Goal: Transaction & Acquisition: Purchase product/service

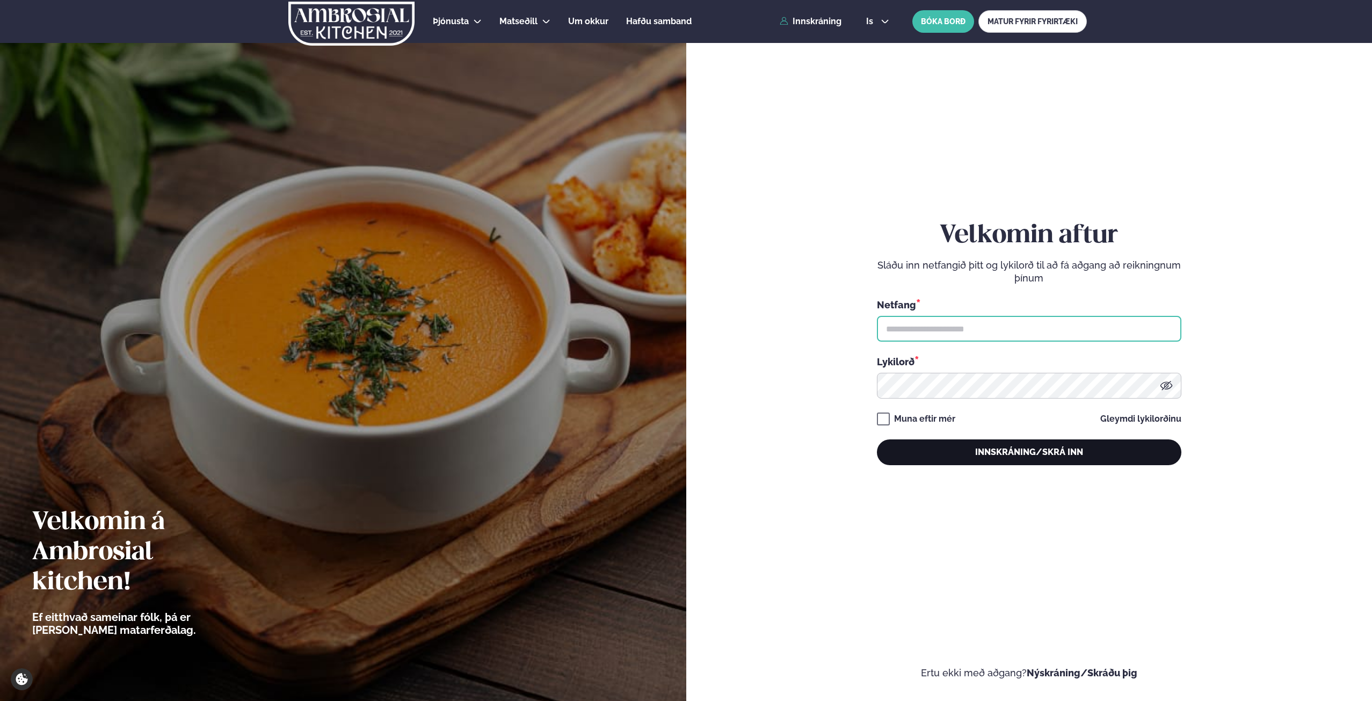
type input "**********"
click at [1033, 448] on button "Innskráning/Skrá inn" at bounding box center [1029, 452] width 304 height 26
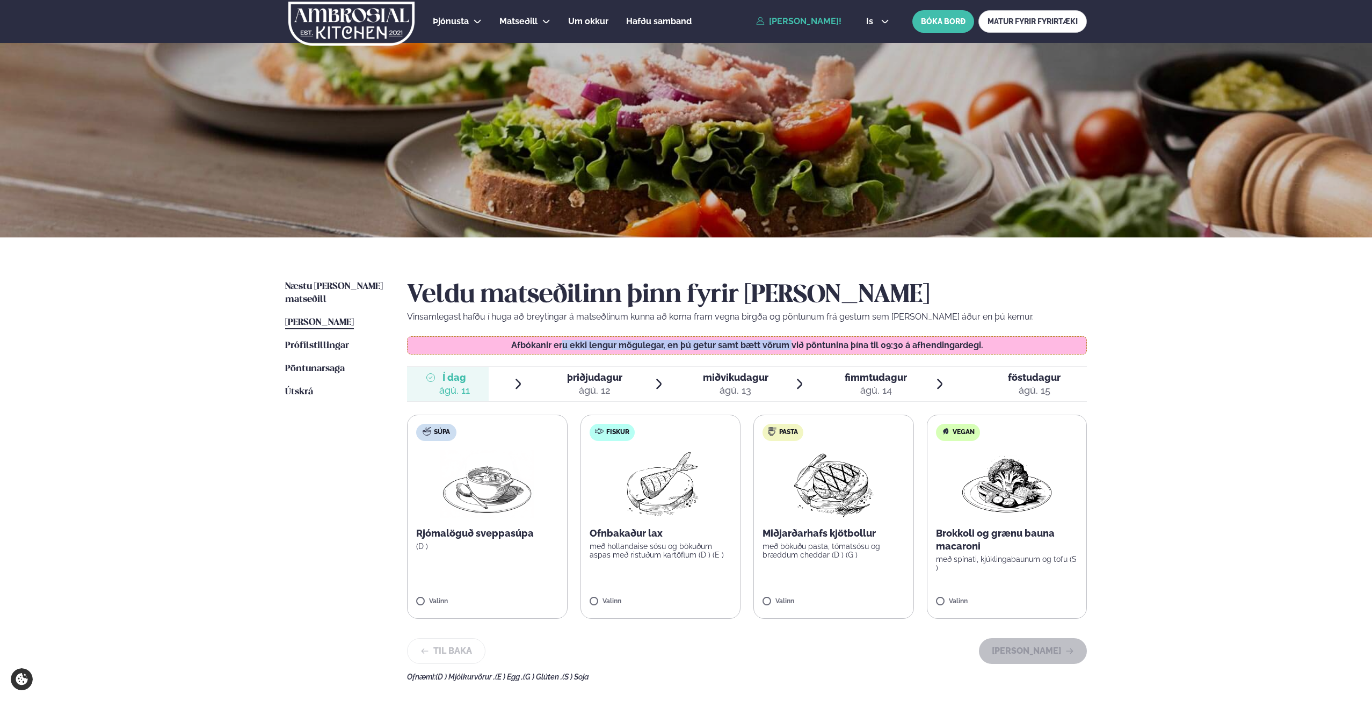
drag, startPoint x: 594, startPoint y: 344, endPoint x: 792, endPoint y: 347, distance: 198.1
click at [792, 347] on p "Afbókanir eru ekki lengur mögulegar, en þú getur samt bætt vörum við pöntunina …" at bounding box center [747, 345] width 658 height 9
click at [594, 596] on label "Fiskur Ofnbakaður lax með hollandaise sósu og bökuðum aspas með ristuðum kartöf…" at bounding box center [660, 516] width 161 height 204
click at [1053, 651] on button "[PERSON_NAME]" at bounding box center [1033, 651] width 108 height 26
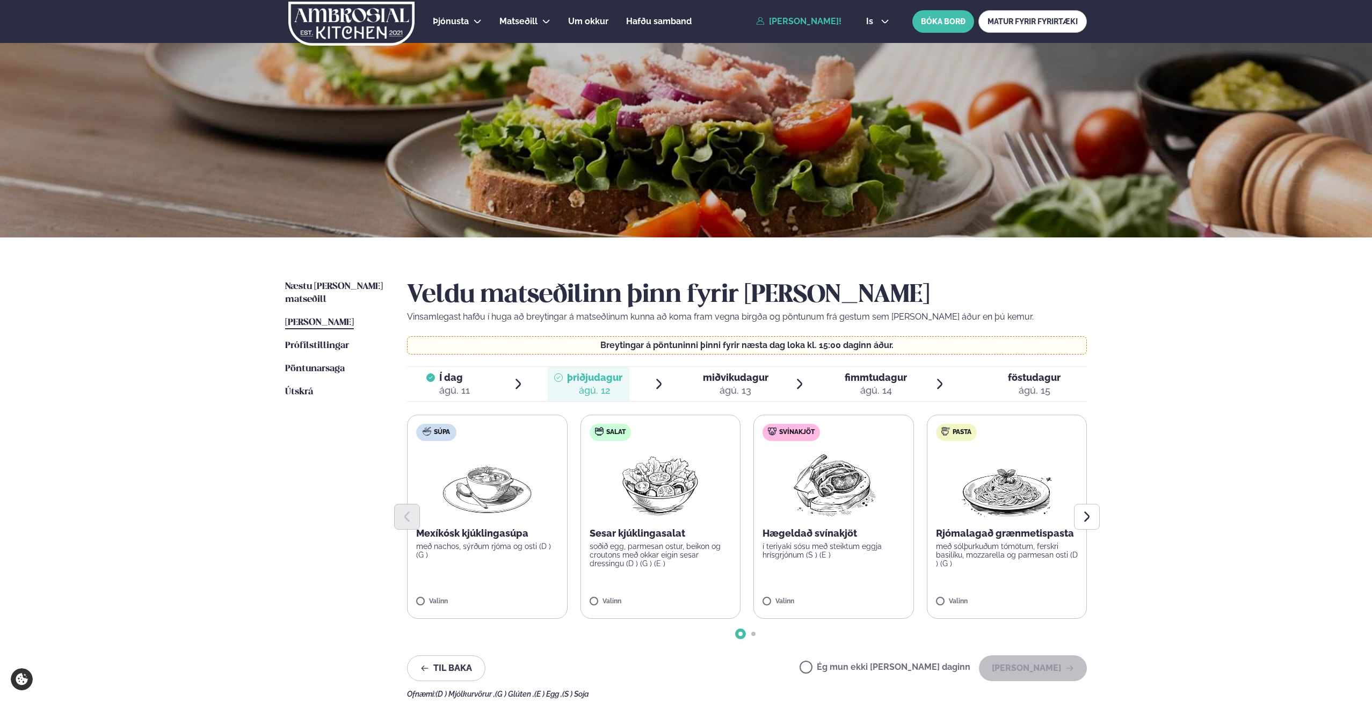
click at [470, 385] on span "Í dag Í d. [DATE]" at bounding box center [448, 384] width 82 height 34
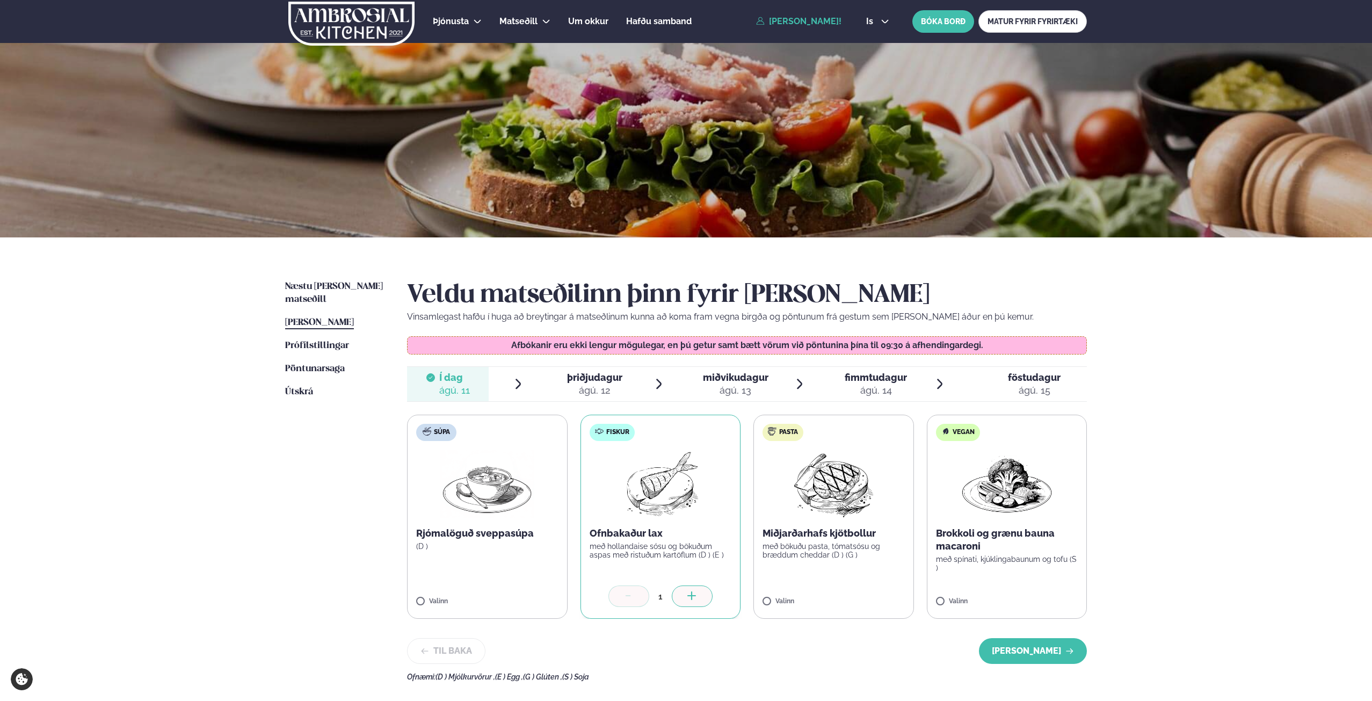
click at [592, 384] on div "ágú. 12" at bounding box center [594, 390] width 55 height 13
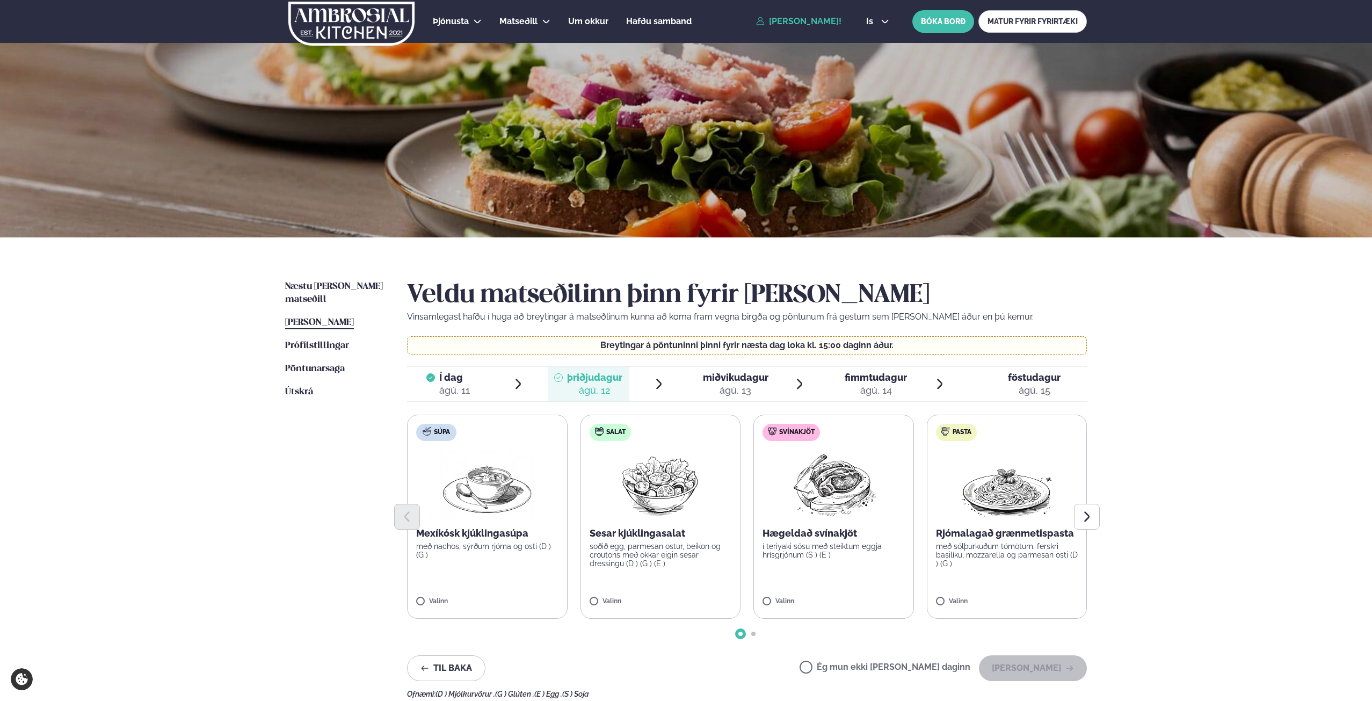
click at [734, 381] on span "miðvikudagur" at bounding box center [735, 376] width 65 height 11
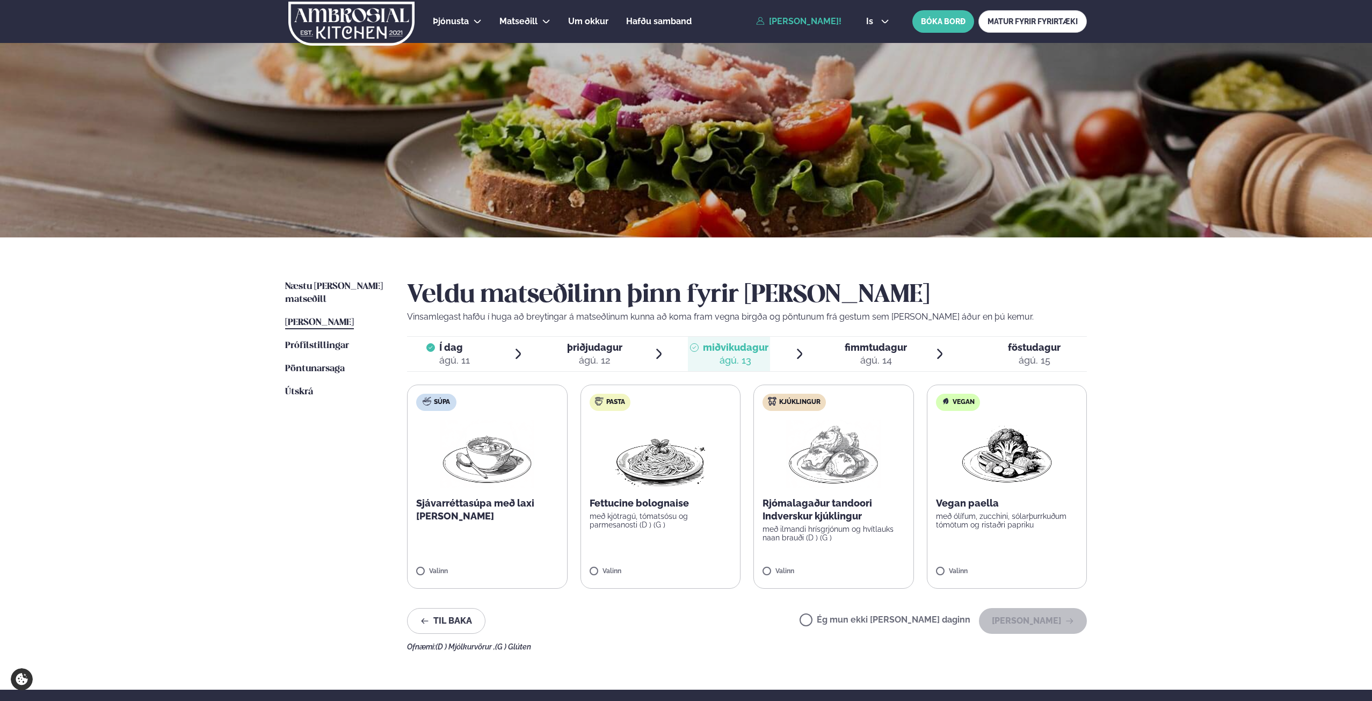
click at [761, 573] on label "Kjúklingur Rjómalagaður tandoori Indverskur kjúklingur með ilmandi hrísgrjónum …" at bounding box center [833, 486] width 161 height 204
click at [1045, 621] on button "[PERSON_NAME]" at bounding box center [1033, 621] width 108 height 26
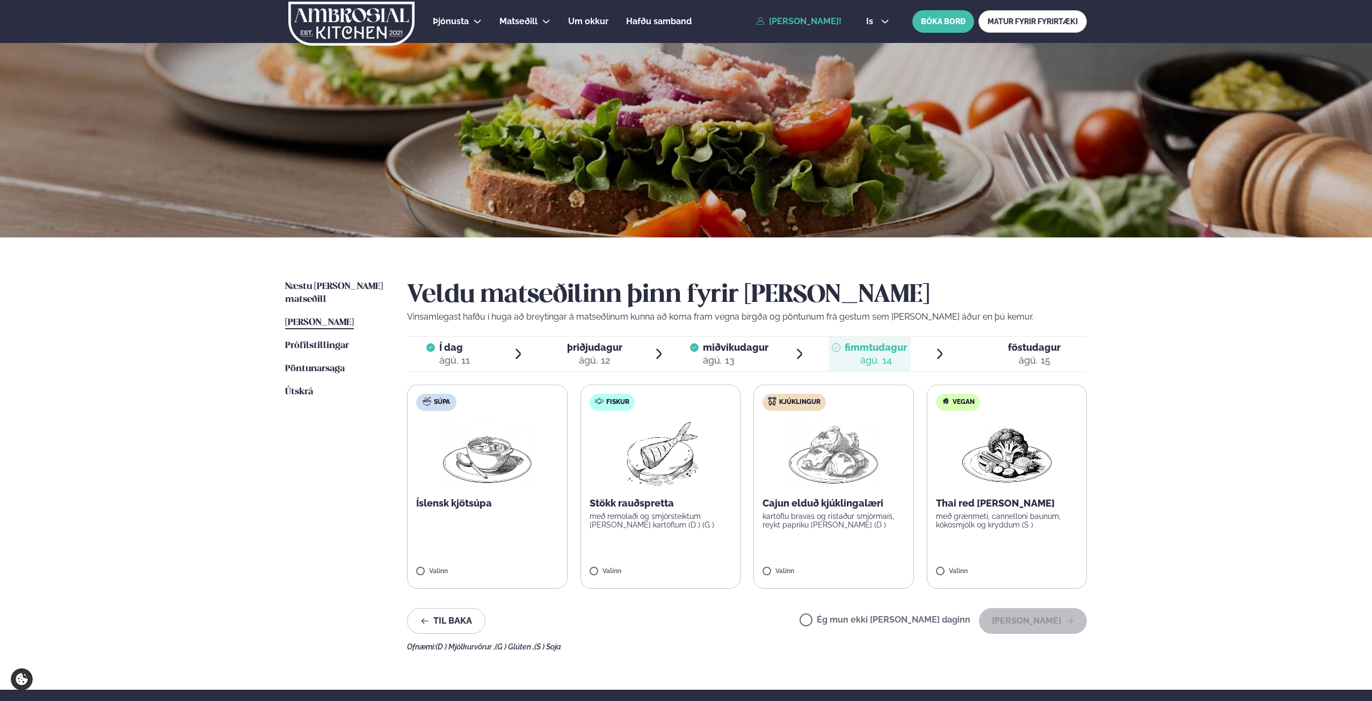
click at [1037, 354] on div "ágú. 15" at bounding box center [1034, 360] width 53 height 13
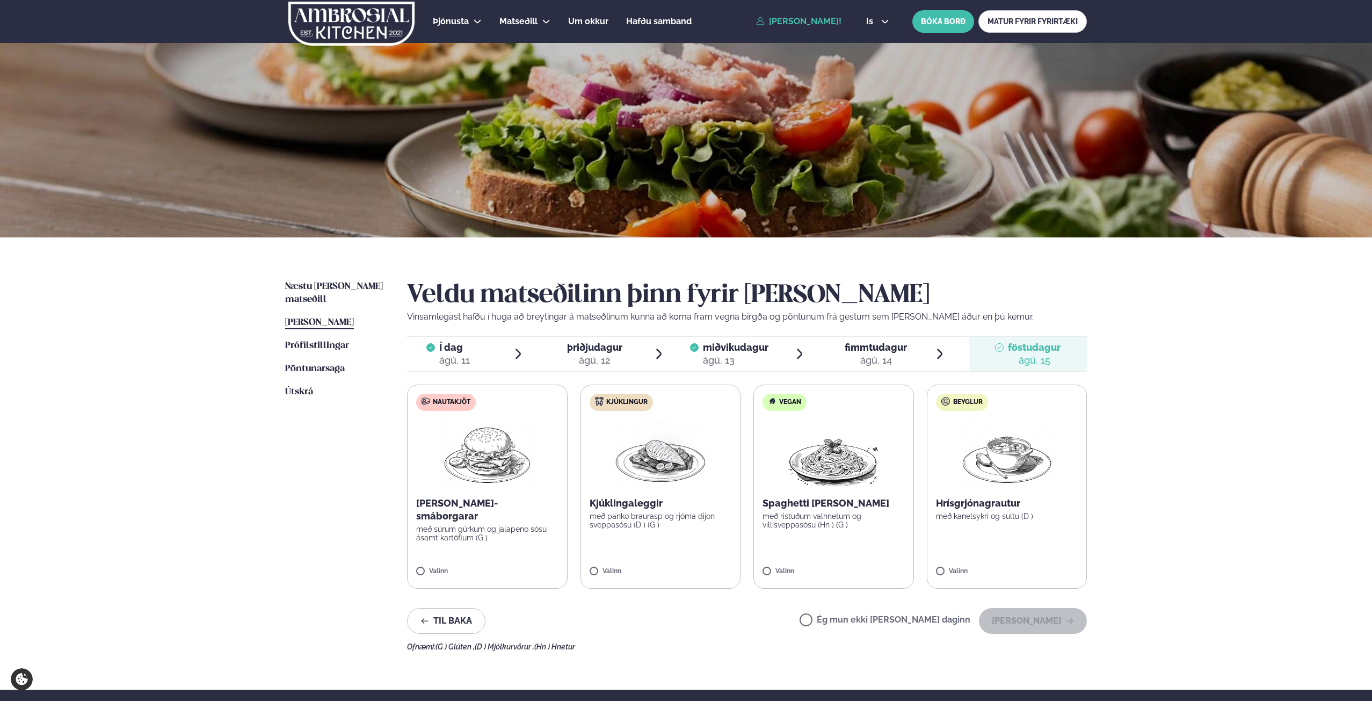
click at [873, 353] on span "fimmtudagur" at bounding box center [875, 346] width 62 height 11
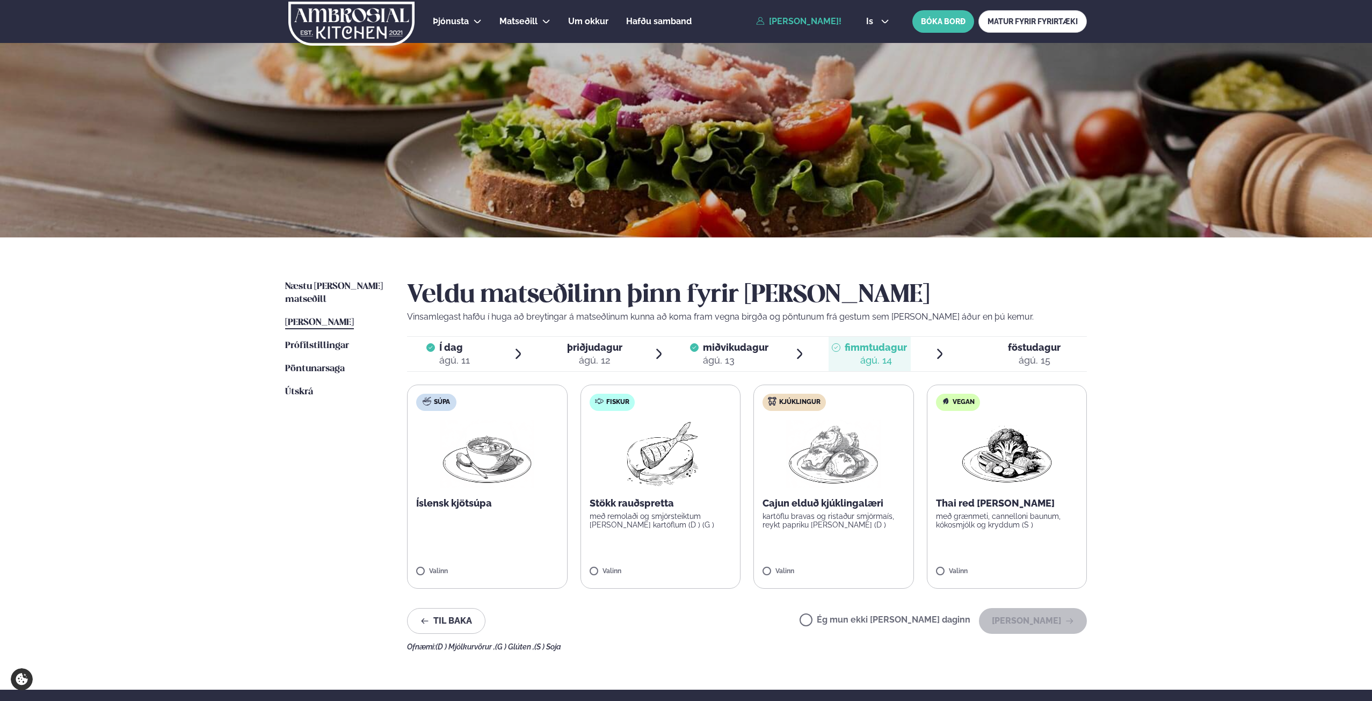
click at [614, 354] on div "ágú. 12" at bounding box center [594, 360] width 55 height 13
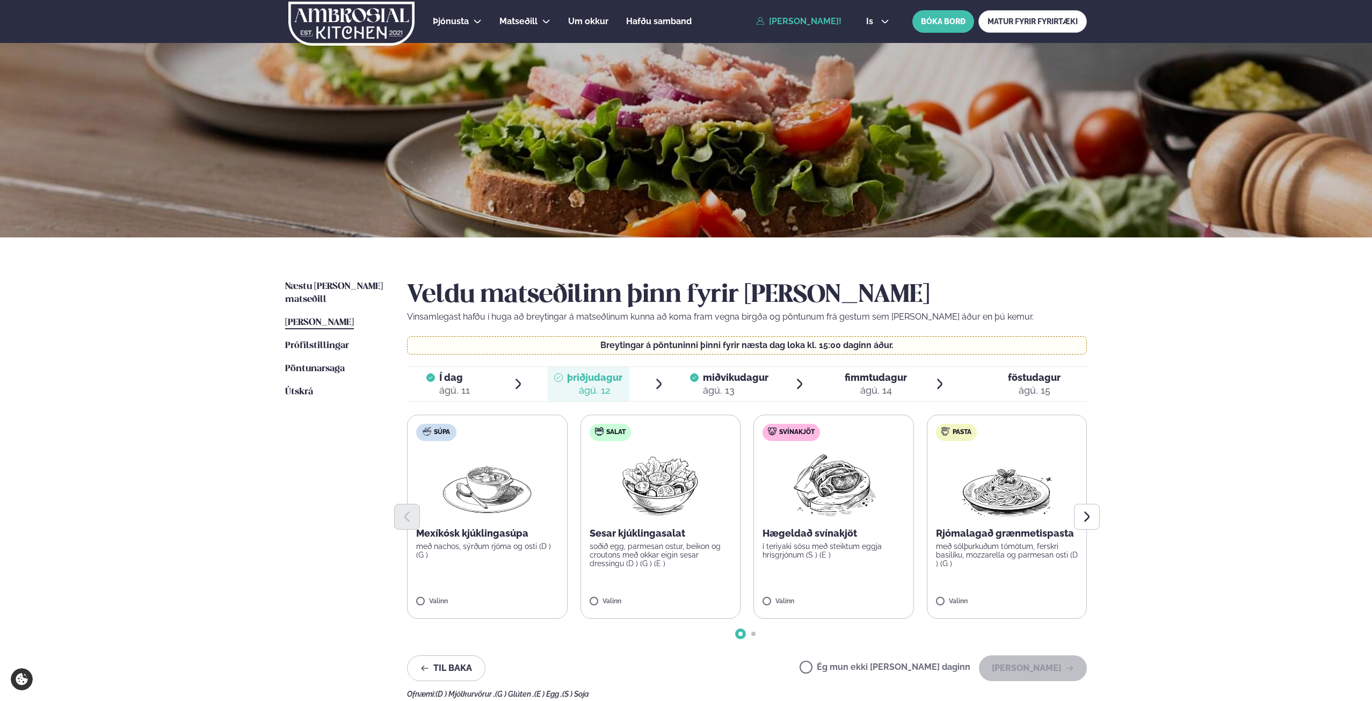
click at [454, 380] on span "Í dag" at bounding box center [454, 377] width 31 height 13
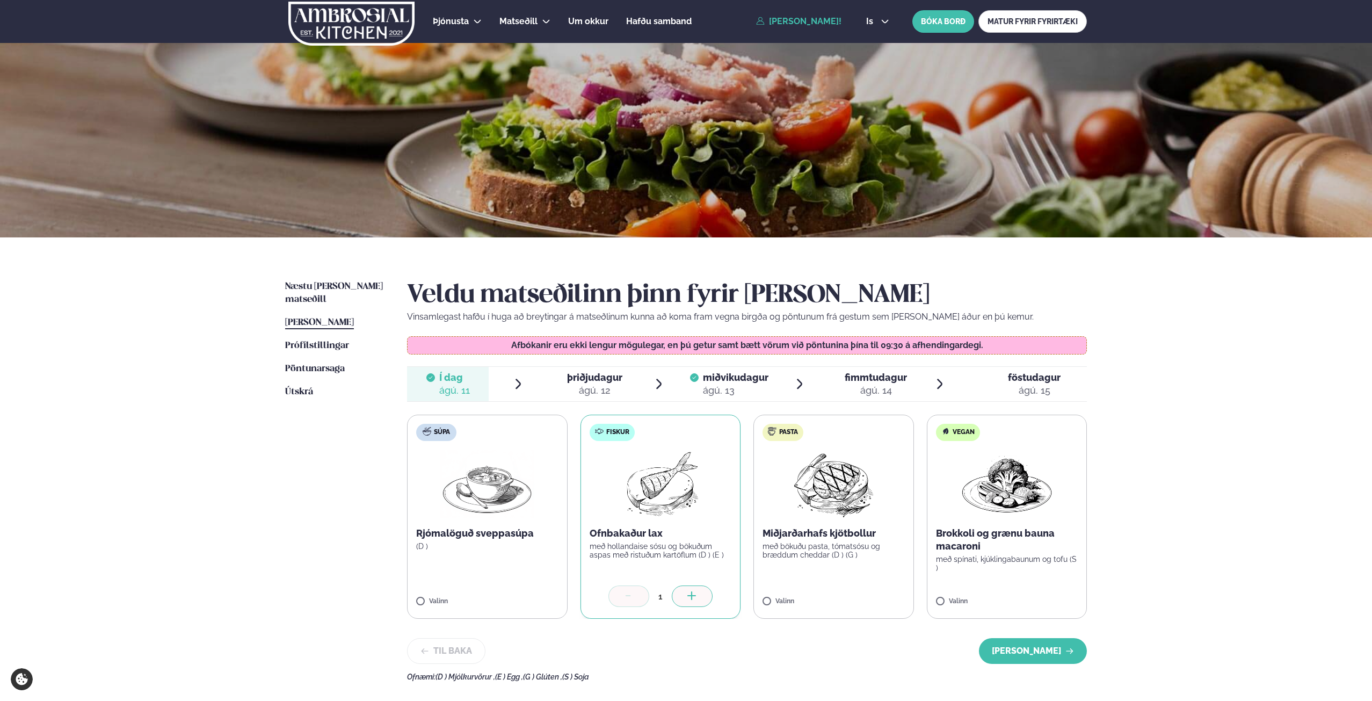
click at [997, 378] on icon at bounding box center [999, 377] width 9 height 9
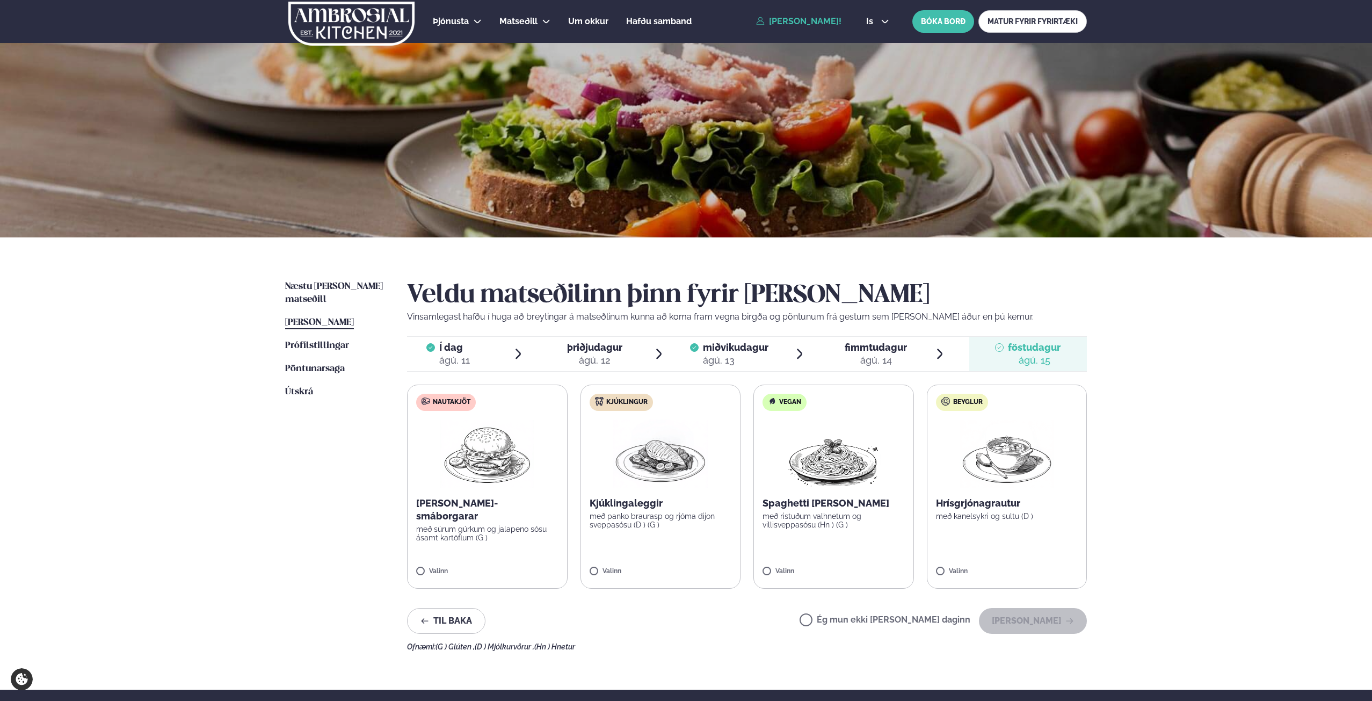
click at [848, 618] on label "Ég mun ekki [PERSON_NAME] daginn" at bounding box center [884, 620] width 171 height 11
click at [1029, 622] on button "[PERSON_NAME]" at bounding box center [1033, 621] width 108 height 26
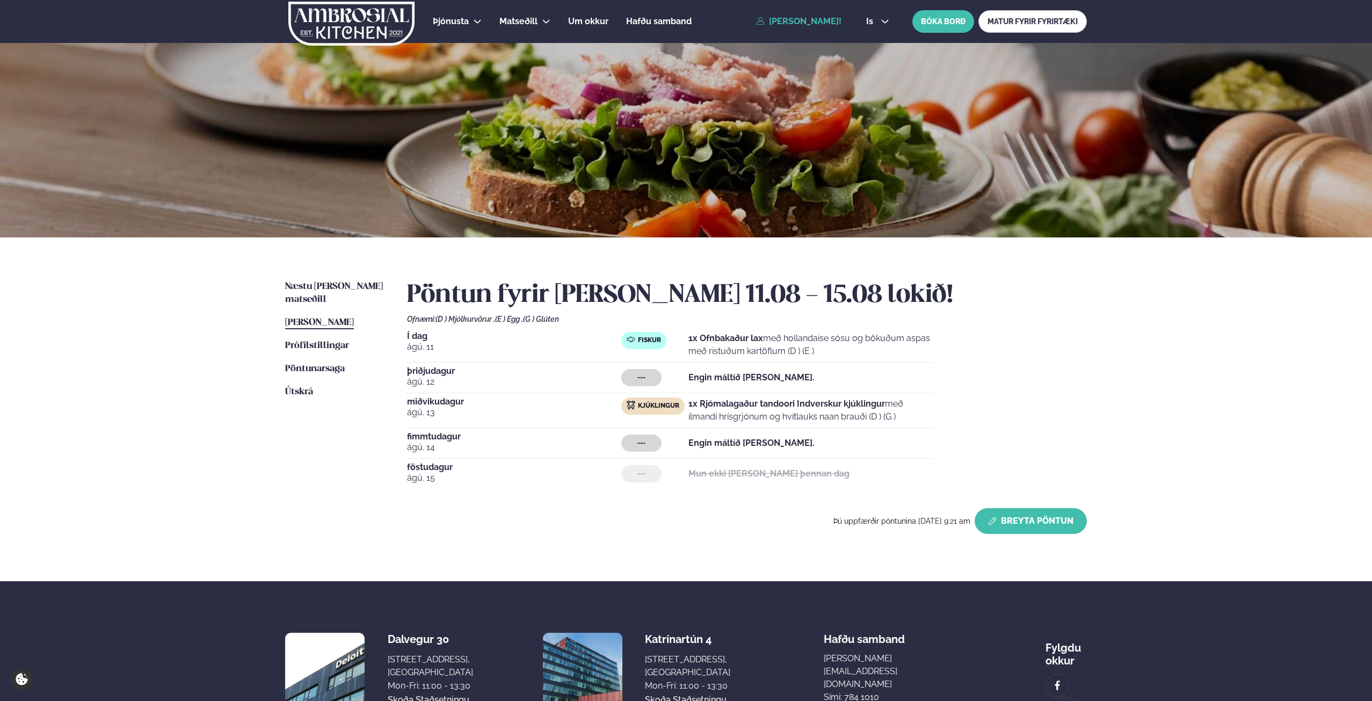
click at [1035, 516] on button "Breyta Pöntun" at bounding box center [1030, 521] width 112 height 26
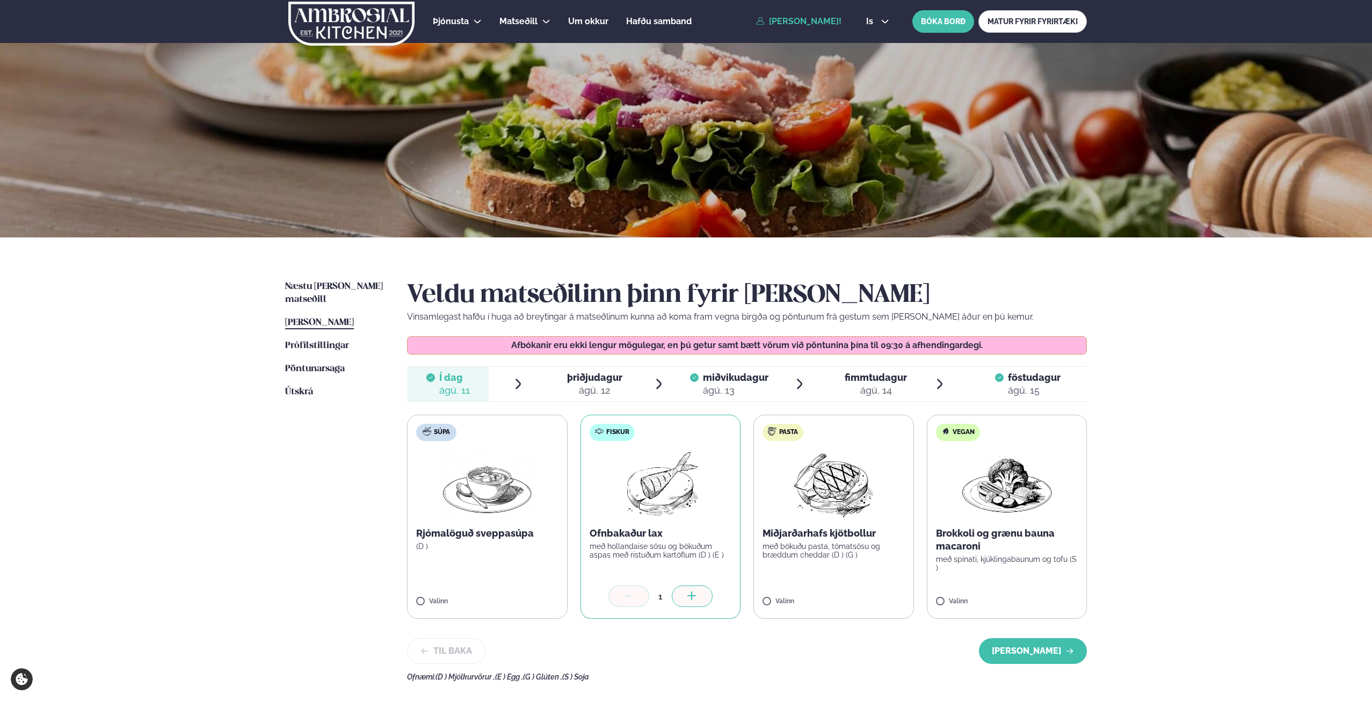
click at [581, 378] on span "þriðjudagur" at bounding box center [594, 376] width 55 height 11
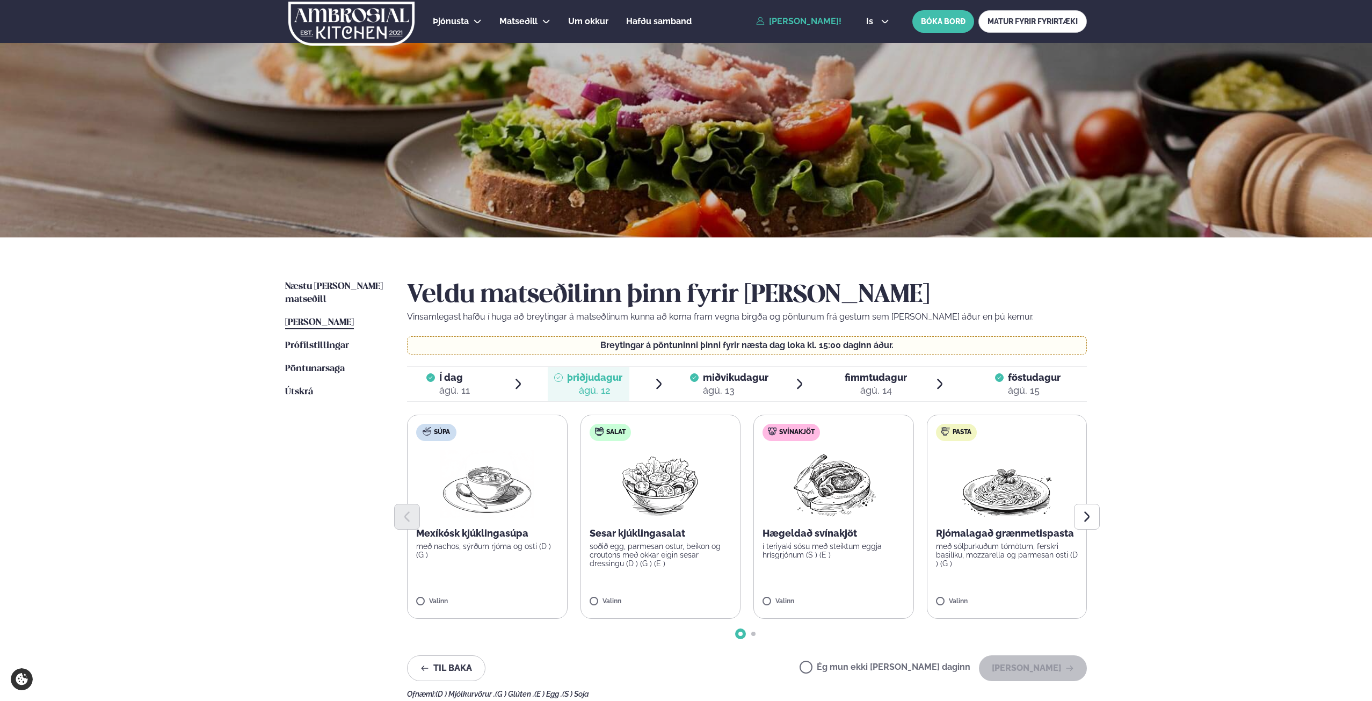
click at [842, 665] on label "Ég mun ekki [PERSON_NAME] daginn" at bounding box center [884, 667] width 171 height 11
click at [1035, 672] on button "[PERSON_NAME]" at bounding box center [1033, 668] width 108 height 26
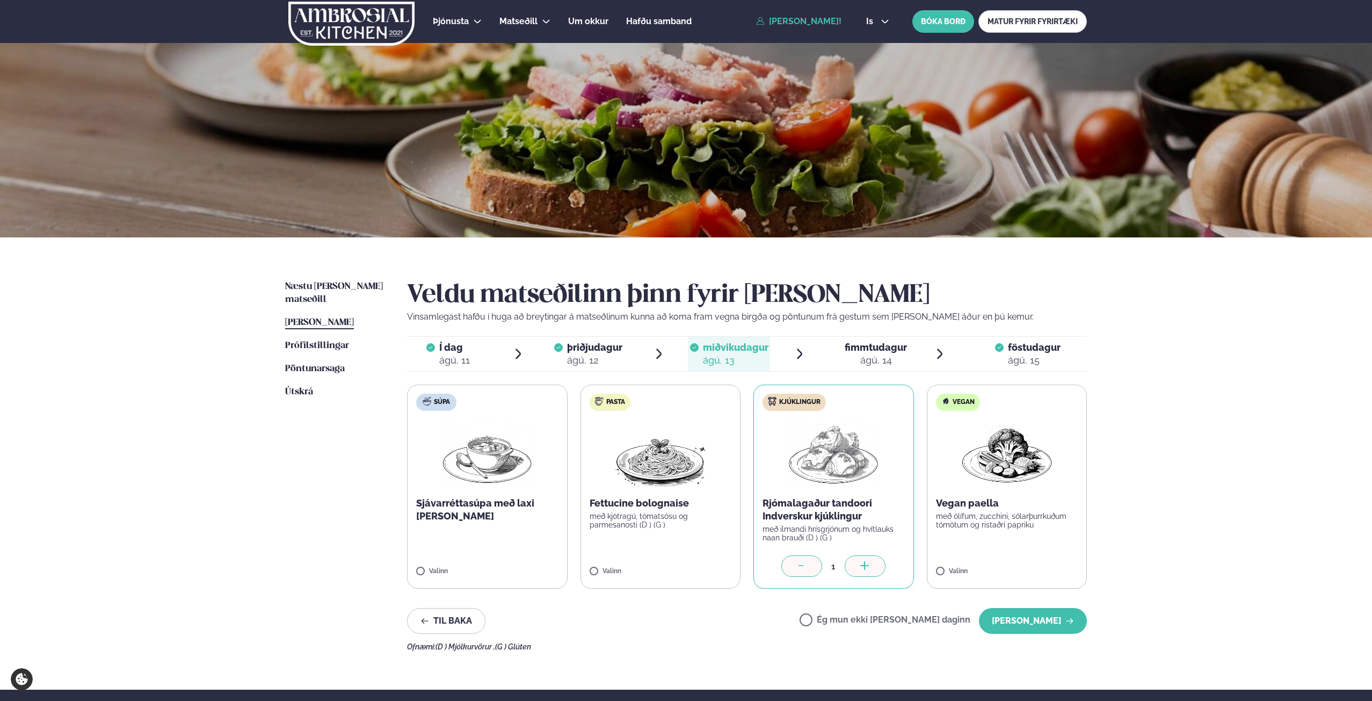
click at [895, 351] on span "fimmtudagur" at bounding box center [875, 346] width 62 height 11
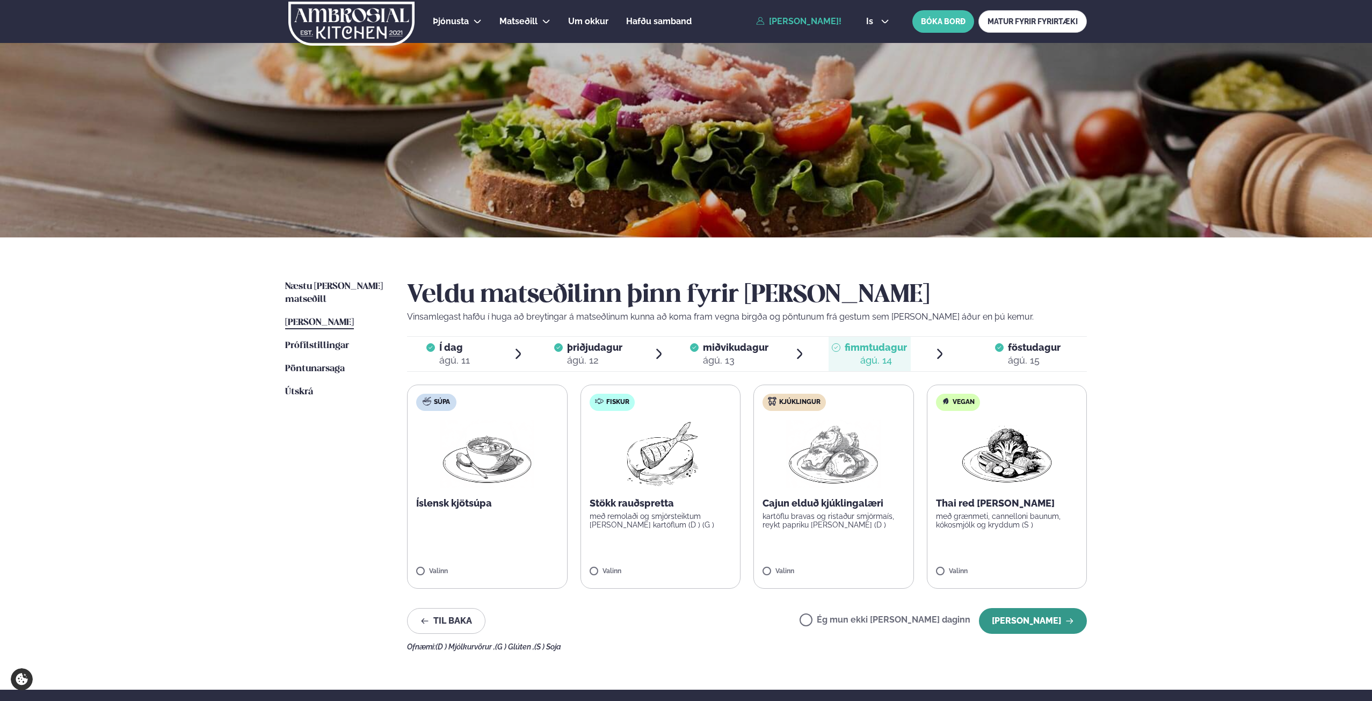
click at [1038, 619] on button "[PERSON_NAME]" at bounding box center [1033, 621] width 108 height 26
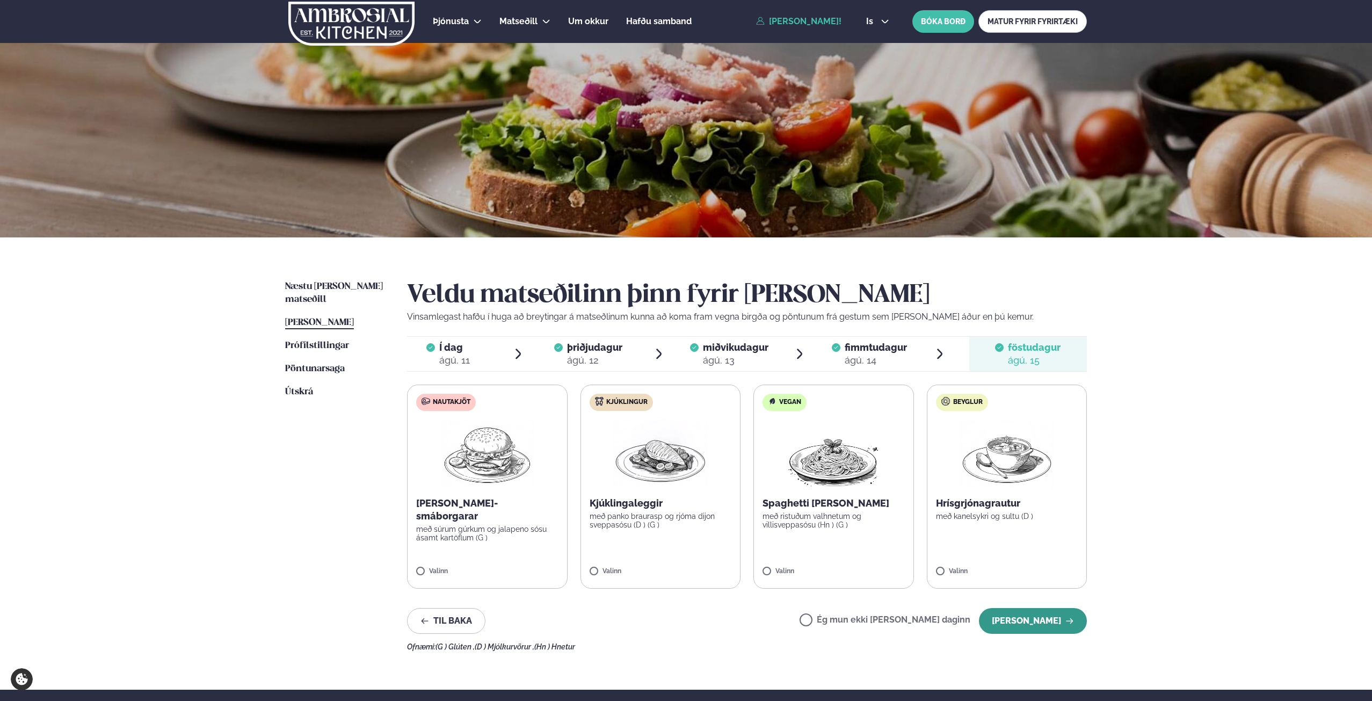
click at [1035, 620] on button "[PERSON_NAME]" at bounding box center [1033, 621] width 108 height 26
